Goal: Task Accomplishment & Management: Manage account settings

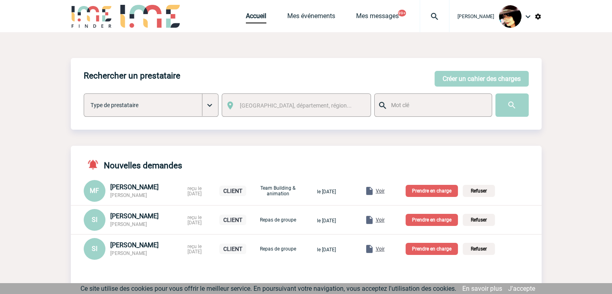
click at [385, 248] on span "Voir" at bounding box center [380, 249] width 9 height 6
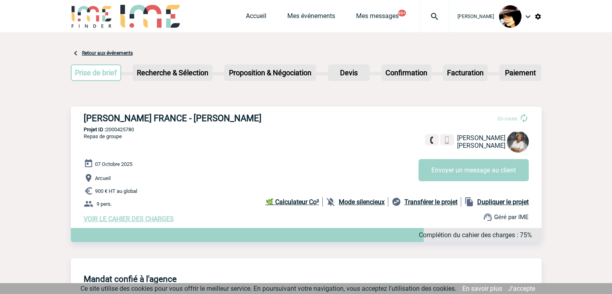
click at [196, 118] on h3 "ROBERT BOSCH FRANCE - Sylvana ICARÉ" at bounding box center [205, 118] width 242 height 10
drag, startPoint x: 189, startPoint y: 119, endPoint x: 246, endPoint y: 119, distance: 57.6
click at [246, 119] on h3 "ROBERT BOSCH FRANCE - Sylvana ICARÉ" at bounding box center [205, 118] width 242 height 10
copy h3 "[PERSON_NAME]"
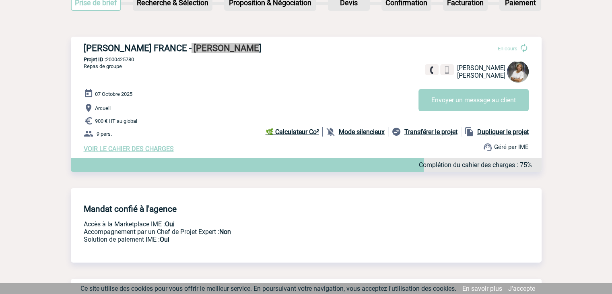
scroll to position [46, 0]
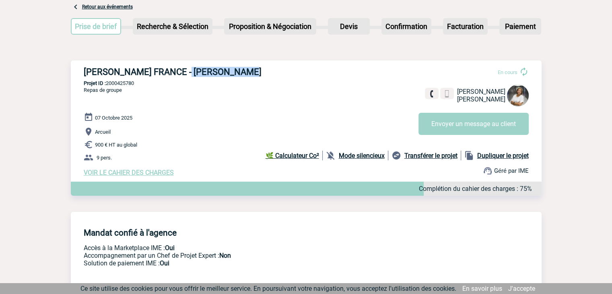
click at [150, 173] on span "VOIR LE CAHIER DES CHARGES" at bounding box center [129, 173] width 90 height 8
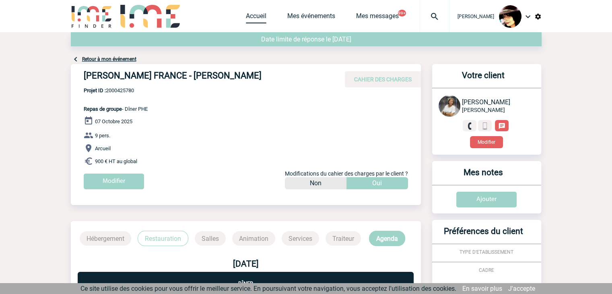
click at [246, 15] on link "Accueil" at bounding box center [256, 17] width 21 height 11
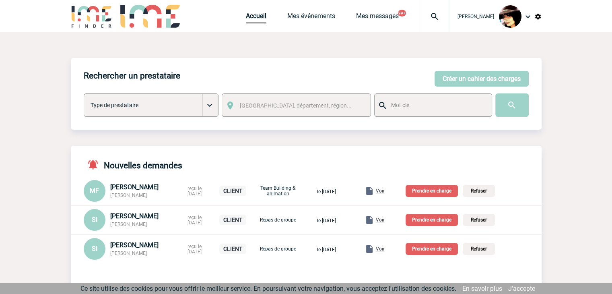
click at [385, 221] on span "Voir" at bounding box center [380, 220] width 9 height 6
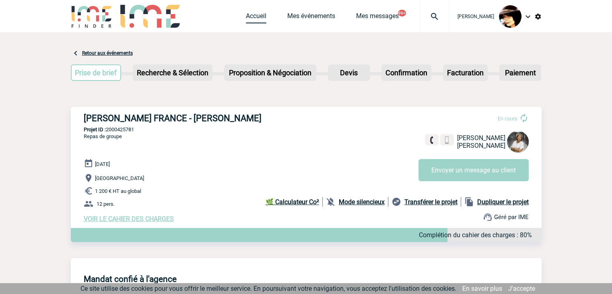
click at [246, 20] on link "Accueil" at bounding box center [256, 17] width 21 height 11
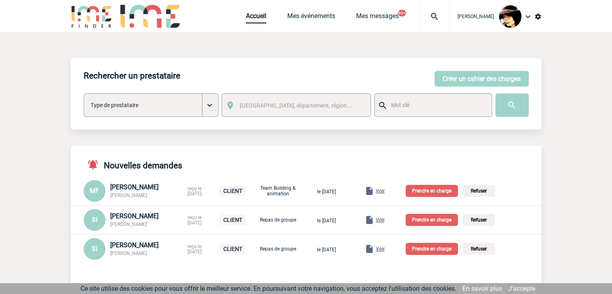
drag, startPoint x: 151, startPoint y: 197, endPoint x: 110, endPoint y: 198, distance: 41.1
click at [110, 198] on div "[PERSON_NAME] [PERSON_NAME]" at bounding box center [146, 190] width 72 height 15
copy span "[PERSON_NAME]"
click at [422, 190] on p "Prendre en charge" at bounding box center [432, 191] width 52 height 12
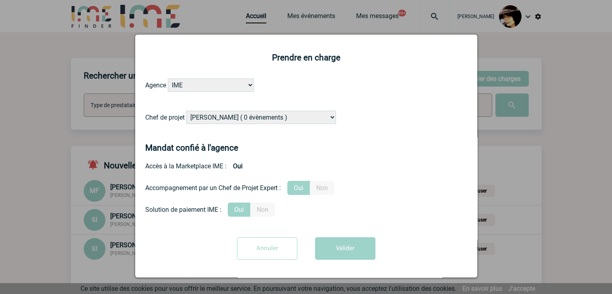
click at [253, 120] on select "[PERSON_NAME] ( 0 évènements ) [PERSON_NAME] ( 186 évènements ) [PERSON_NAME] (…" at bounding box center [261, 117] width 150 height 13
select select "131347"
click at [186, 111] on select "[PERSON_NAME] ( 0 évènements ) [PERSON_NAME] ( 186 évènements ) [PERSON_NAME] (…" at bounding box center [261, 117] width 150 height 13
click at [341, 256] on button "Valider" at bounding box center [345, 248] width 60 height 23
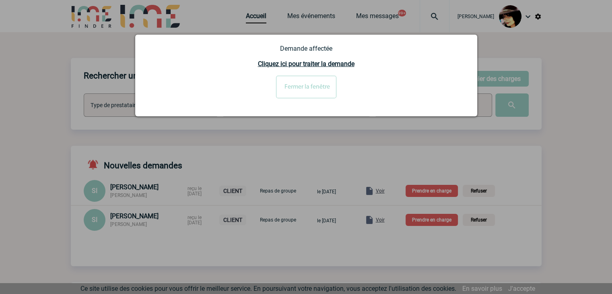
click at [296, 89] on input "Fermer la fenêtre" at bounding box center [306, 87] width 60 height 23
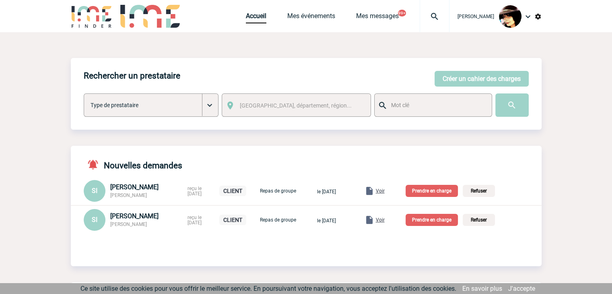
click at [427, 221] on p "Prendre en charge" at bounding box center [432, 220] width 52 height 12
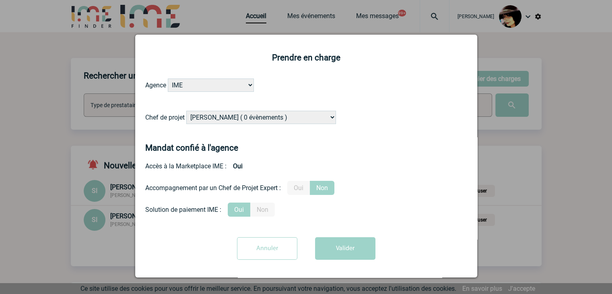
click at [241, 117] on select "Alizée VERLAGUET ( 0 évènements ) Anne-Françoise BONHOMME ( 186 évènements ) An…" at bounding box center [261, 117] width 150 height 13
select select "131235"
click at [249, 113] on select "Alizée VERLAGUET ( 0 évènements ) Anne-Françoise BONHOMME ( 186 évènements ) An…" at bounding box center [261, 117] width 150 height 13
click at [298, 189] on label "Oui" at bounding box center [298, 188] width 23 height 14
click at [0, 0] on input "Oui" at bounding box center [0, 0] width 0 height 0
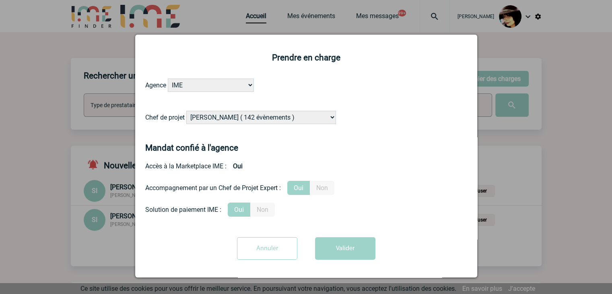
drag, startPoint x: 328, startPoint y: 248, endPoint x: 333, endPoint y: 254, distance: 8.4
click at [330, 248] on button "Valider" at bounding box center [345, 248] width 60 height 23
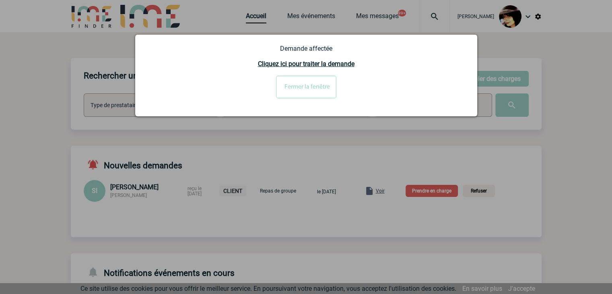
click at [307, 87] on input "Fermer la fenêtre" at bounding box center [306, 87] width 60 height 23
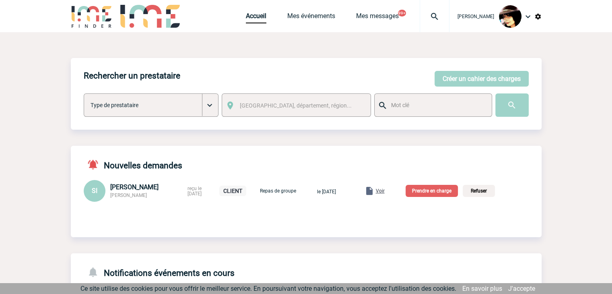
click at [436, 191] on p "Prendre en charge" at bounding box center [432, 191] width 52 height 12
click at [237, 114] on div at bounding box center [118, 57] width 237 height 114
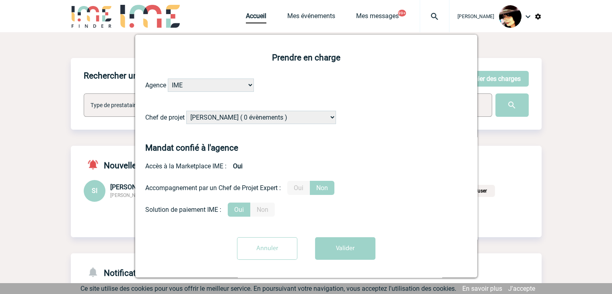
click at [247, 119] on select "Alizée VERLAGUET ( 0 évènements ) Anne-Françoise BONHOMME ( 186 évènements ) An…" at bounding box center [261, 117] width 150 height 13
select select "131235"
click at [251, 118] on select "Alizée VERLAGUET ( 0 évènements ) Anne-Françoise BONHOMME ( 186 évènements ) An…" at bounding box center [261, 117] width 150 height 13
drag, startPoint x: 301, startPoint y: 189, endPoint x: 305, endPoint y: 195, distance: 7.2
click at [301, 189] on label "Oui" at bounding box center [298, 188] width 23 height 14
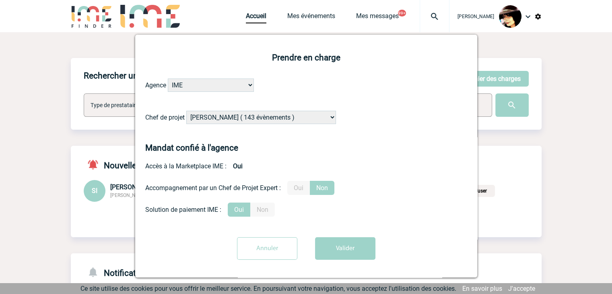
click at [0, 0] on input "Oui" at bounding box center [0, 0] width 0 height 0
click at [332, 247] on button "Valider" at bounding box center [345, 248] width 60 height 23
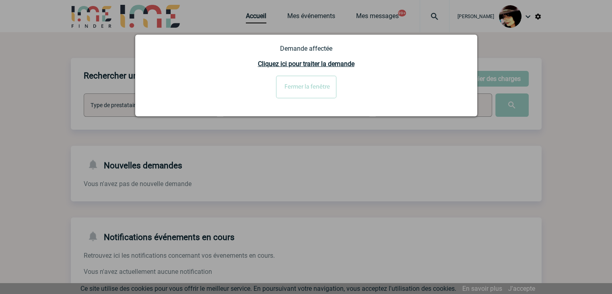
click at [301, 85] on input "Fermer la fenêtre" at bounding box center [306, 87] width 60 height 23
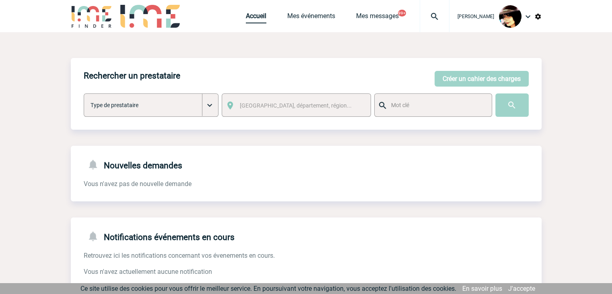
click at [246, 15] on link "Accueil" at bounding box center [256, 17] width 21 height 11
click at [432, 18] on img at bounding box center [434, 17] width 29 height 10
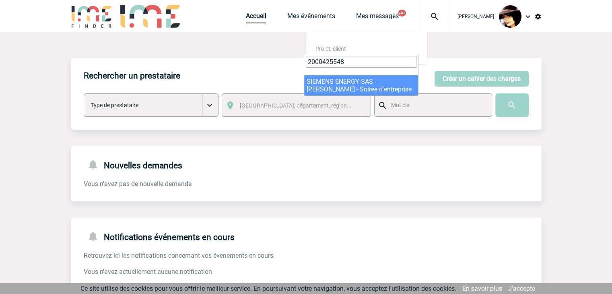
type input "2000425548"
select select "25049"
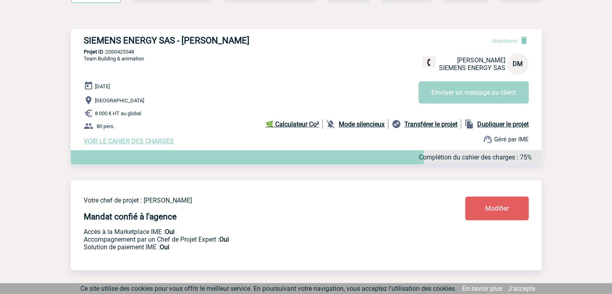
scroll to position [2, 0]
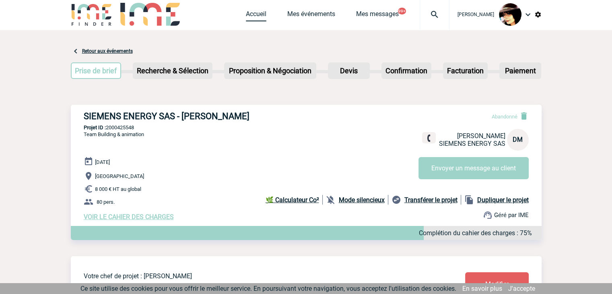
click at [246, 12] on link "Accueil" at bounding box center [256, 15] width 21 height 11
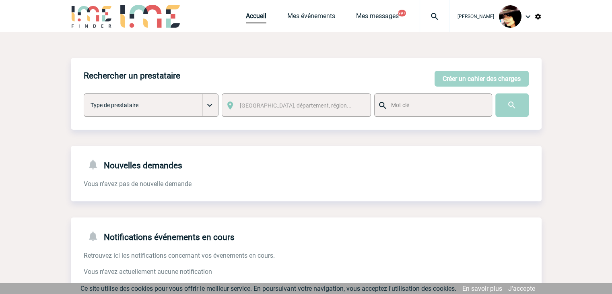
click at [538, 20] on img at bounding box center [538, 16] width 7 height 7
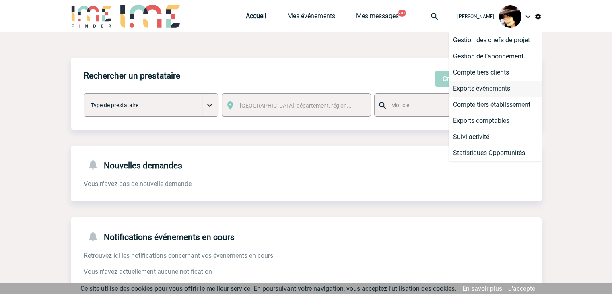
click at [489, 83] on li "Exports événements" at bounding box center [495, 89] width 93 height 16
click at [473, 86] on li "Exports événements" at bounding box center [495, 89] width 93 height 16
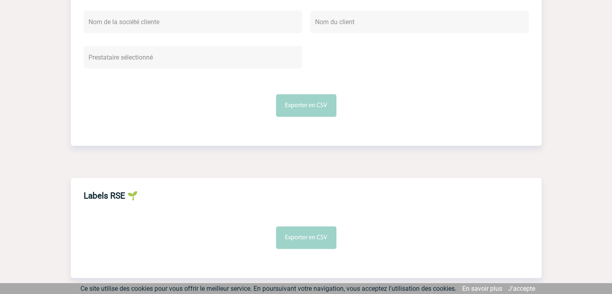
scroll to position [220, 0]
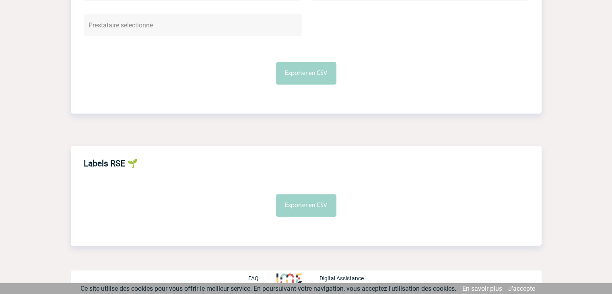
click at [307, 205] on button "Exporter en CSV" at bounding box center [306, 205] width 60 height 23
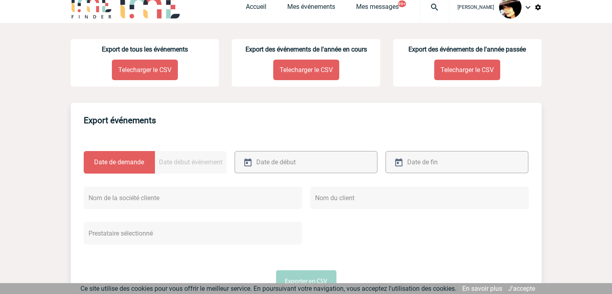
scroll to position [0, 0]
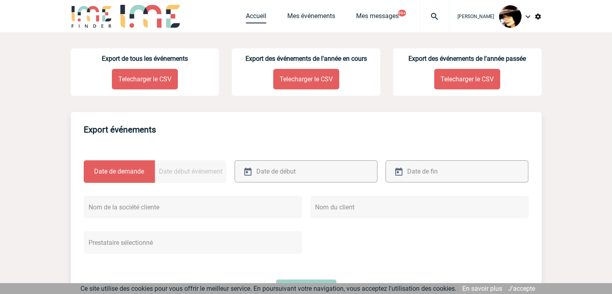
click at [246, 17] on link "Accueil" at bounding box center [256, 17] width 21 height 11
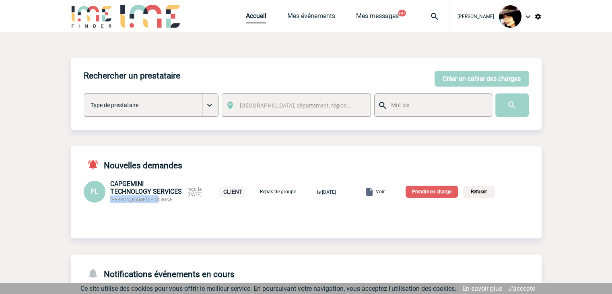
drag, startPoint x: 156, startPoint y: 202, endPoint x: 111, endPoint y: 202, distance: 44.7
click at [111, 202] on div "CAPGEMINI TECHNOLOGY SERVICES [PERSON_NAME] LE MOIGNE" at bounding box center [146, 191] width 72 height 23
copy span "[PERSON_NAME] LE MOIGNE"
click at [385, 192] on span "Voir" at bounding box center [380, 192] width 9 height 6
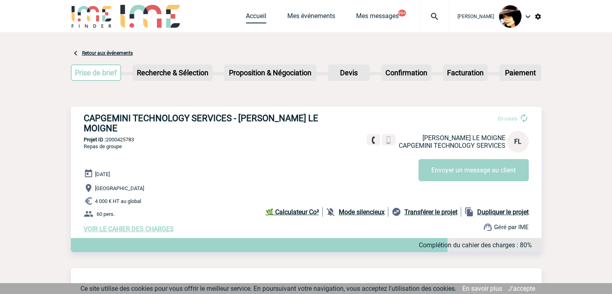
click at [248, 17] on link "Accueil" at bounding box center [256, 17] width 21 height 11
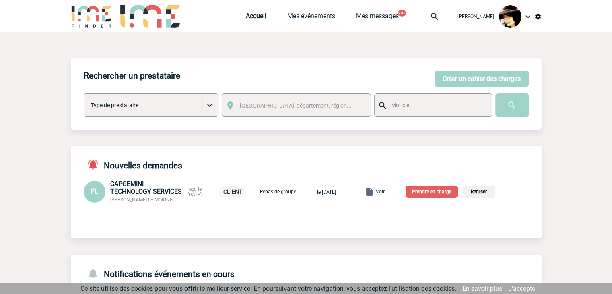
click at [425, 193] on p "Prendre en charge" at bounding box center [432, 192] width 52 height 12
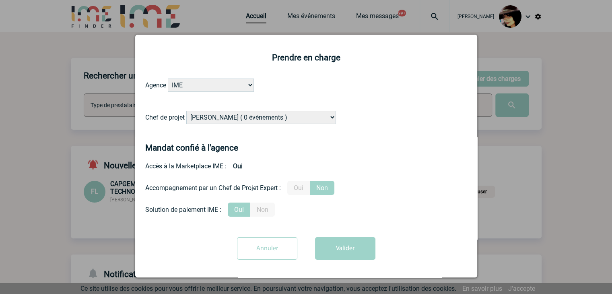
click at [237, 118] on select "Alizée VERLAGUET ( 0 évènements ) Anne-Françoise BONHOMME ( 186 évènements ) An…" at bounding box center [261, 117] width 150 height 13
select select "131347"
click at [186, 111] on select "Alizée VERLAGUET ( 0 évènements ) Anne-Françoise BONHOMME ( 186 évènements ) An…" at bounding box center [261, 117] width 150 height 13
click at [297, 188] on label "Oui" at bounding box center [298, 188] width 23 height 14
click at [0, 0] on input "Oui" at bounding box center [0, 0] width 0 height 0
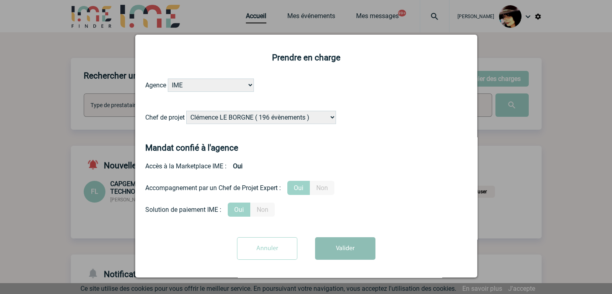
click at [339, 252] on button "Valider" at bounding box center [345, 248] width 60 height 23
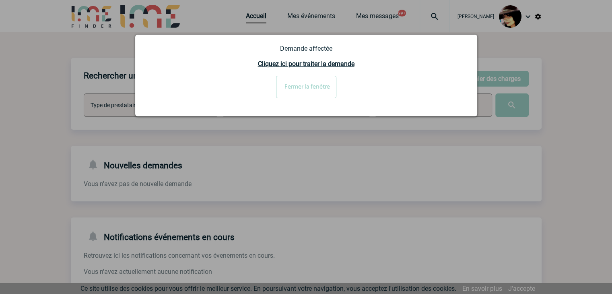
click at [317, 83] on input "Fermer la fenêtre" at bounding box center [306, 87] width 60 height 23
